Goal: Task Accomplishment & Management: Manage account settings

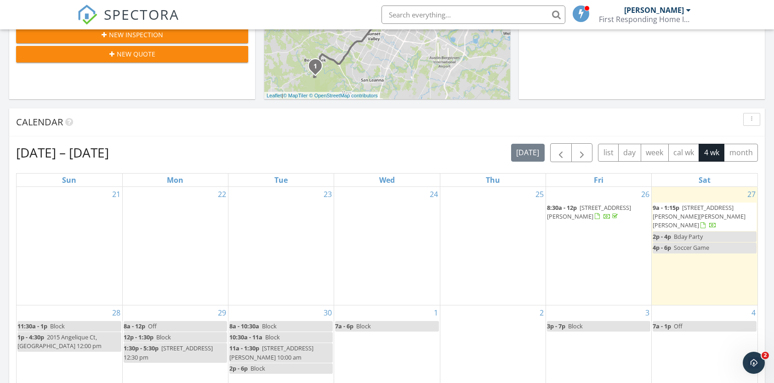
scroll to position [322, 0]
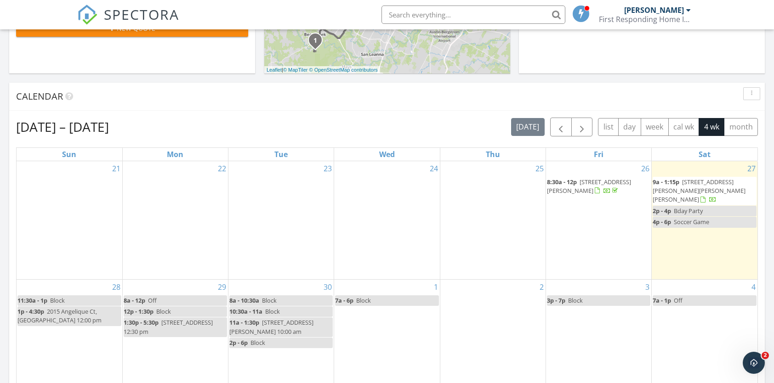
click at [680, 183] on span "9a - 1:15p" at bounding box center [666, 182] width 27 height 8
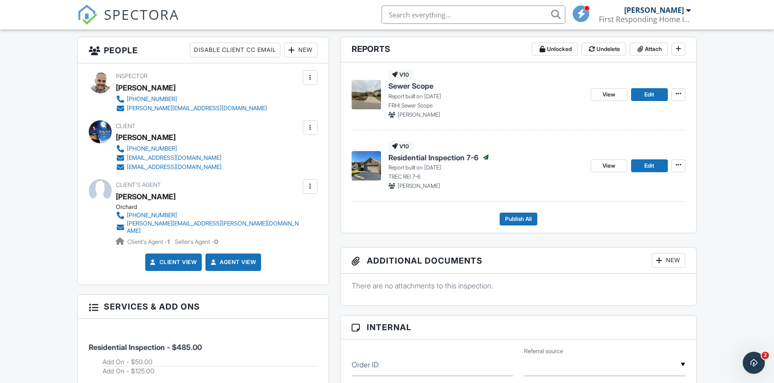
scroll to position [230, 0]
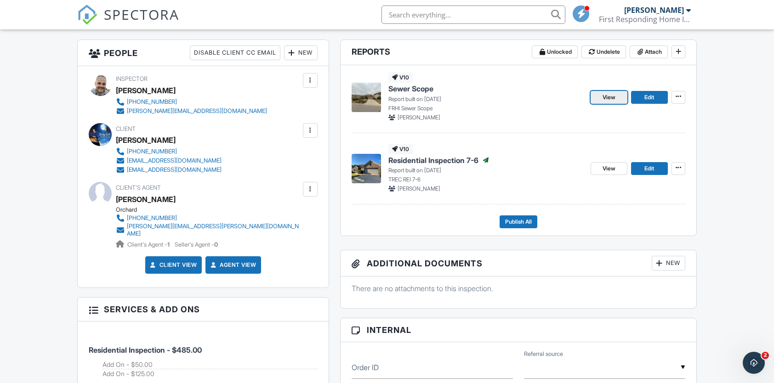
click at [610, 99] on span "View" at bounding box center [609, 97] width 13 height 9
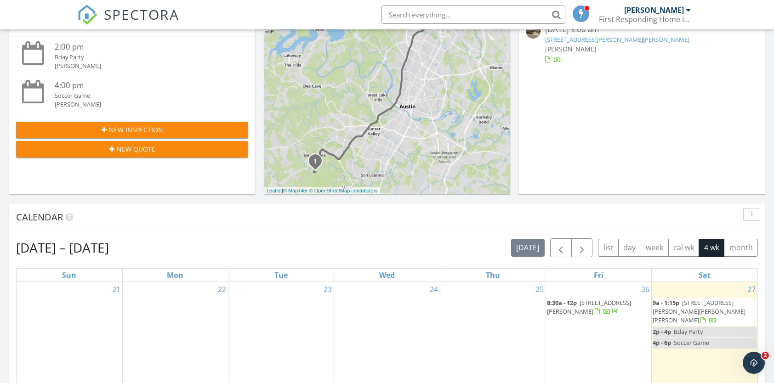
scroll to position [230, 0]
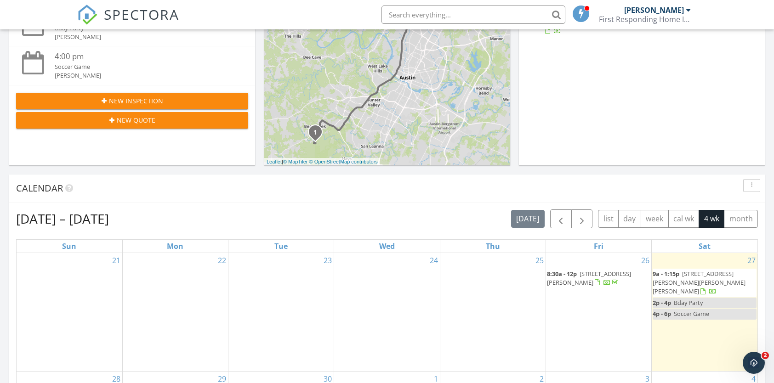
click at [698, 272] on span "156 Mary Elise Wy, Austin 78737" at bounding box center [699, 283] width 93 height 26
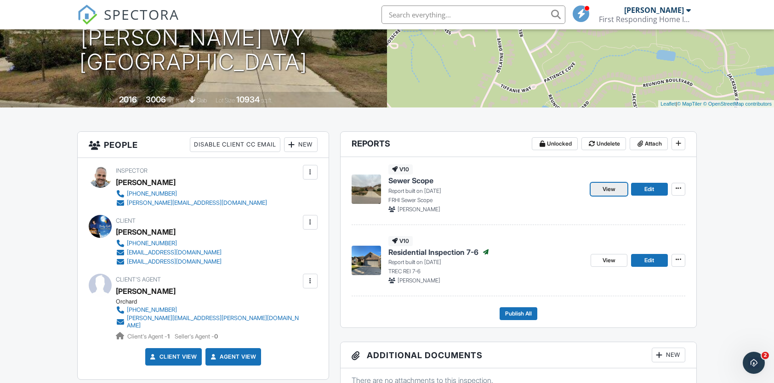
click at [617, 190] on link "View" at bounding box center [609, 189] width 37 height 13
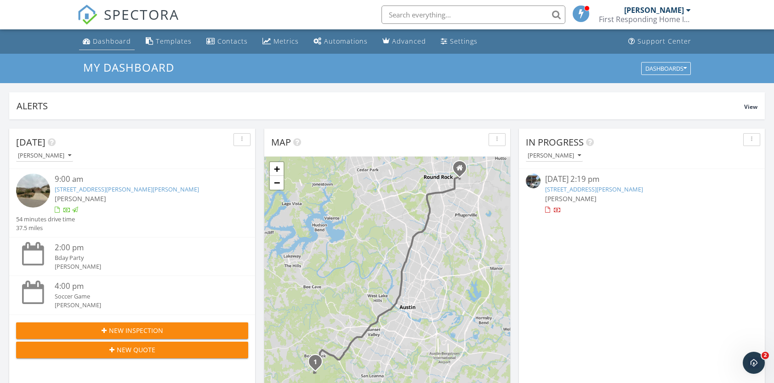
click at [124, 41] on div "Dashboard" at bounding box center [112, 41] width 38 height 9
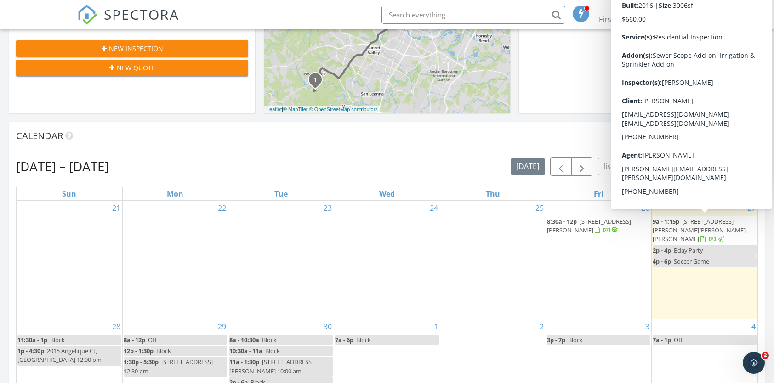
scroll to position [184, 0]
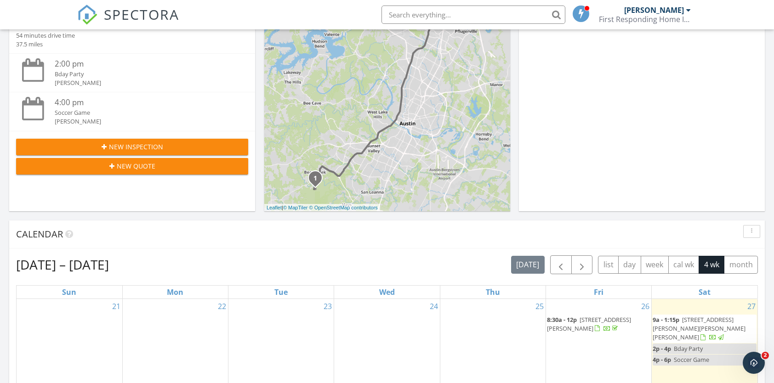
click at [698, 326] on span "9a - 1:15p 156 Mary Elise Wy, Austin 78737" at bounding box center [705, 329] width 104 height 27
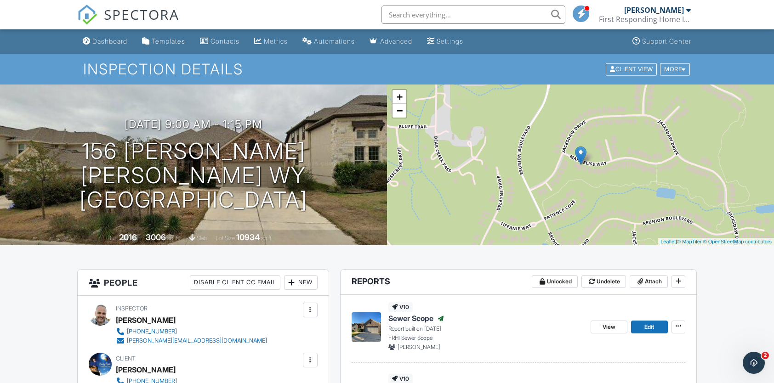
click at [661, 11] on div "[PERSON_NAME]" at bounding box center [654, 10] width 60 height 9
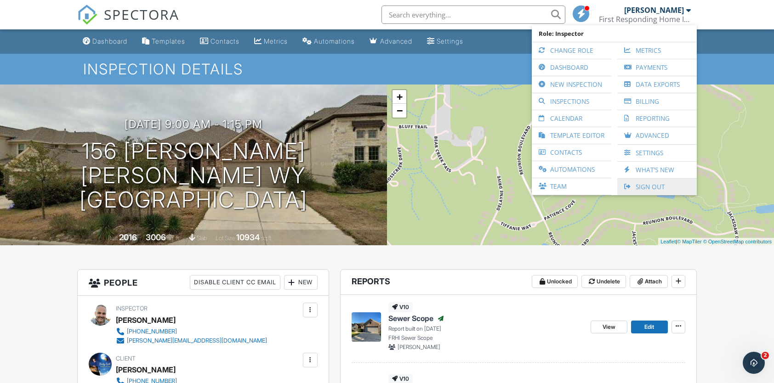
click at [651, 187] on link "Sign Out" at bounding box center [657, 187] width 70 height 17
